Goal: Information Seeking & Learning: Learn about a topic

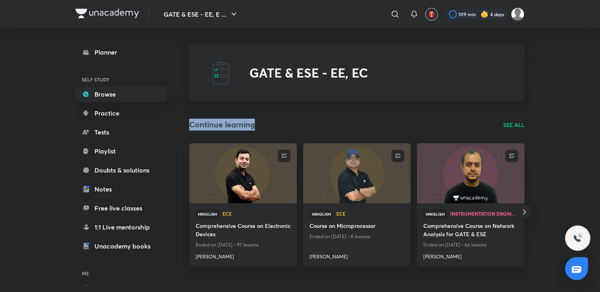
click at [278, 125] on div "Continue learning SEE ALL" at bounding box center [356, 125] width 335 height 12
click at [228, 223] on h4 "Comprehensive Course on Electronic Devices" at bounding box center [243, 230] width 95 height 18
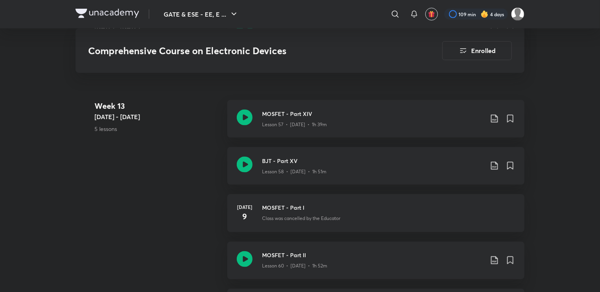
scroll to position [3568, 0]
click at [181, 168] on div "Week [DATE] 7 - [DATE] 5 lessons MOSFET - Part XIV Lesson 57 • [DATE] • 1h 39m …" at bounding box center [299, 219] width 449 height 236
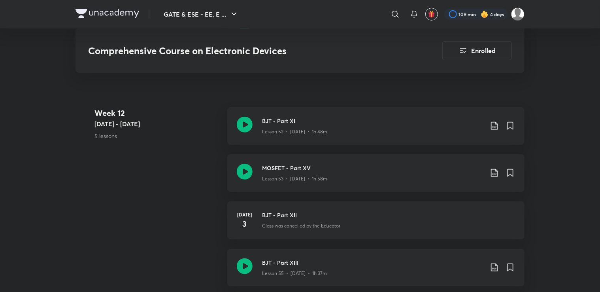
scroll to position [3283, 0]
click at [250, 170] on icon at bounding box center [245, 172] width 16 height 16
